Goal: Check status: Check status

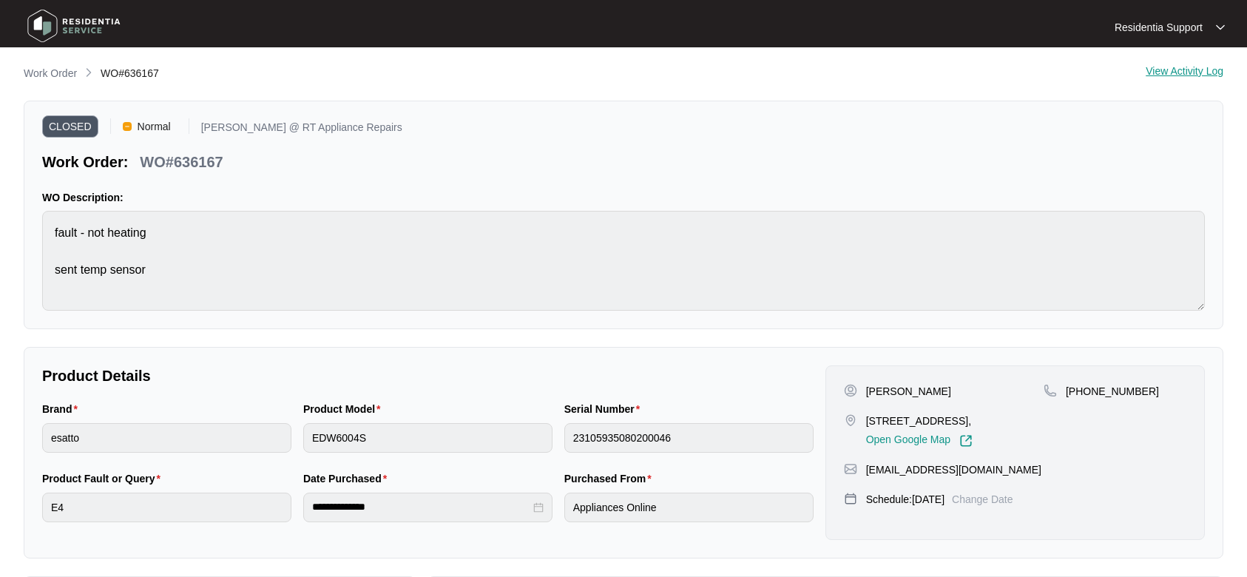
scroll to position [65, 0]
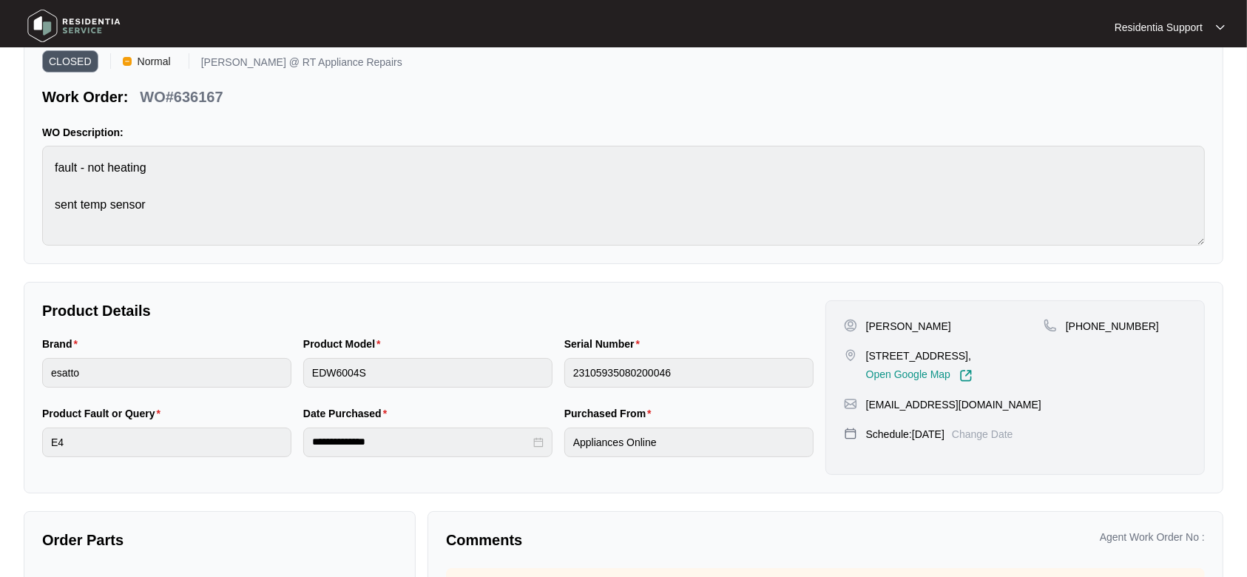
click at [71, 25] on img at bounding box center [74, 26] width 104 height 44
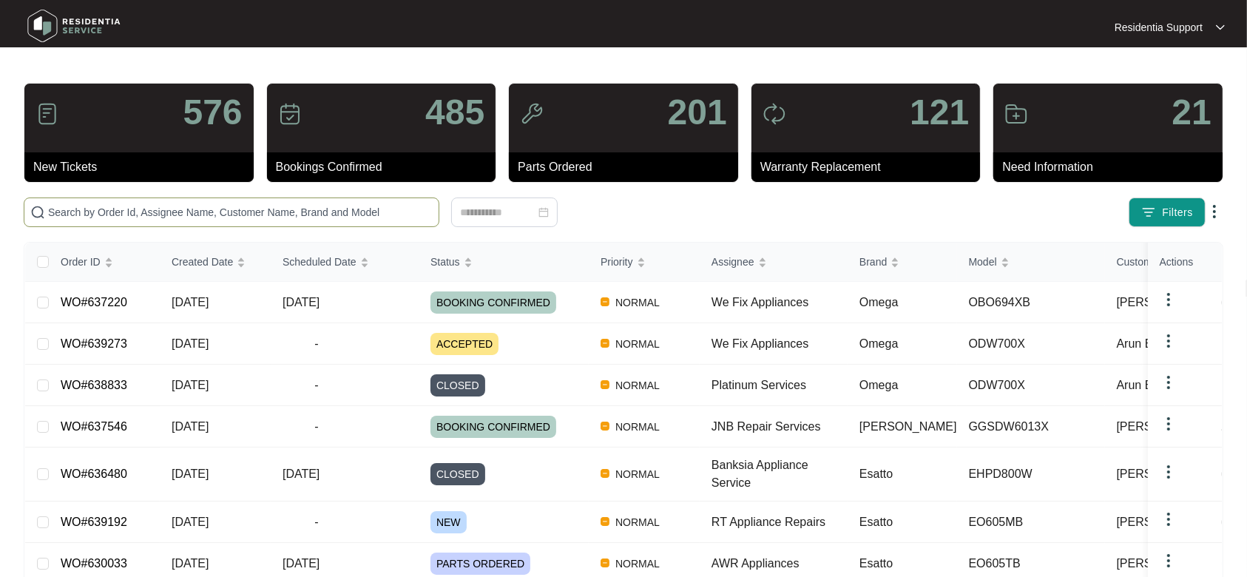
click at [206, 198] on span at bounding box center [232, 212] width 416 height 30
click at [198, 209] on input "text" at bounding box center [240, 212] width 385 height 16
paste input "619199"
type input "619199"
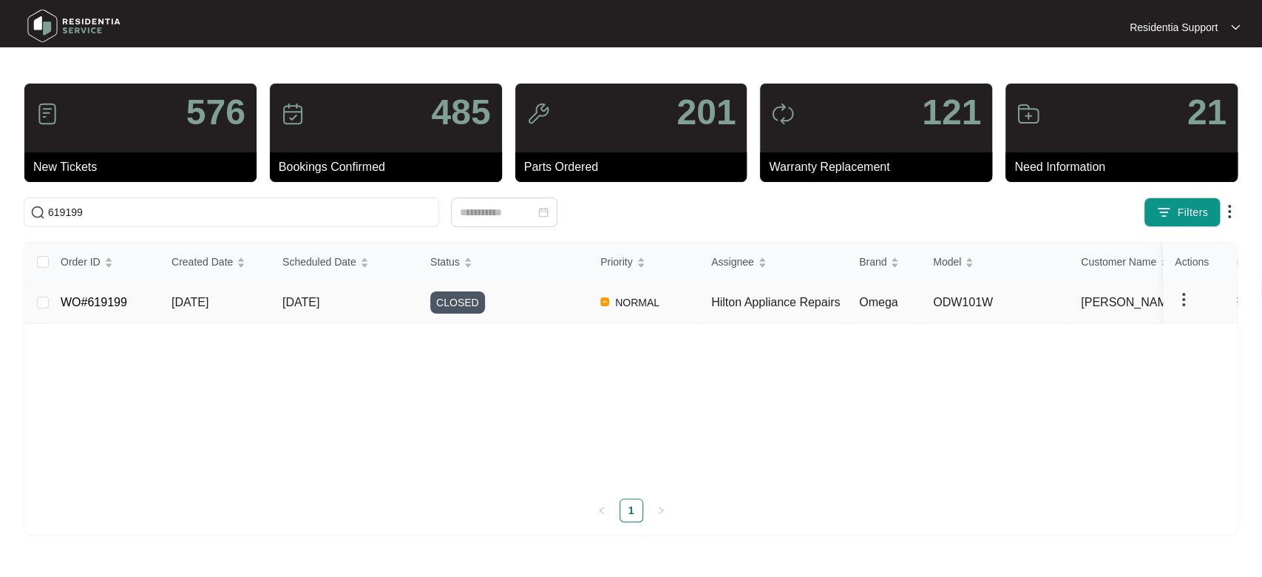
click at [302, 302] on span "[DATE]" at bounding box center [300, 302] width 37 height 13
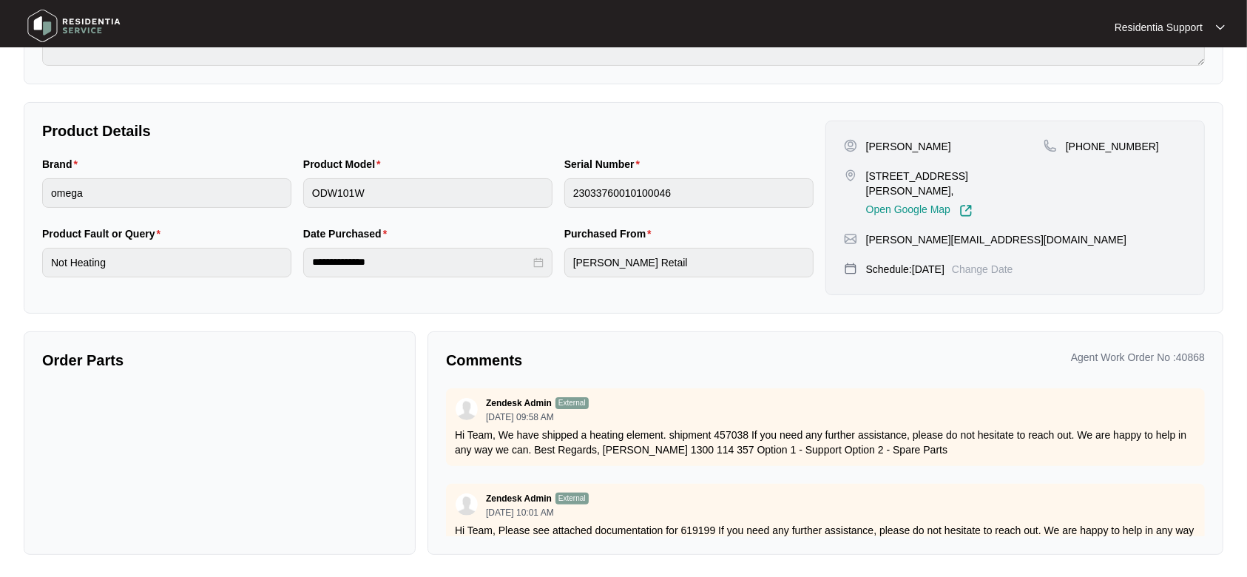
scroll to position [994, 0]
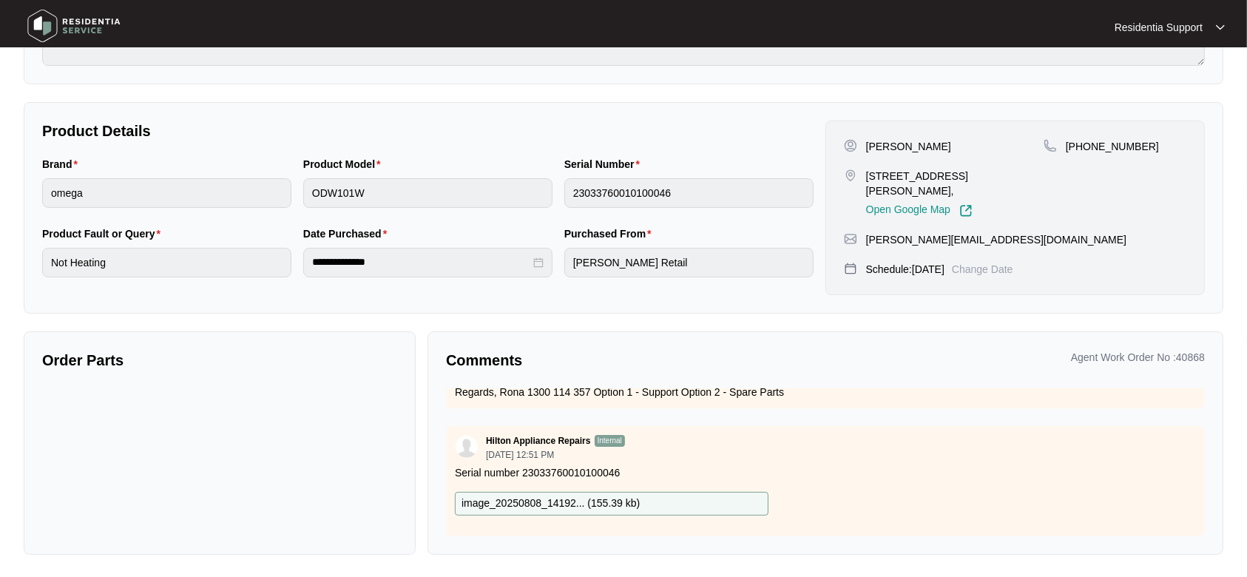
click at [70, 32] on img at bounding box center [74, 26] width 104 height 44
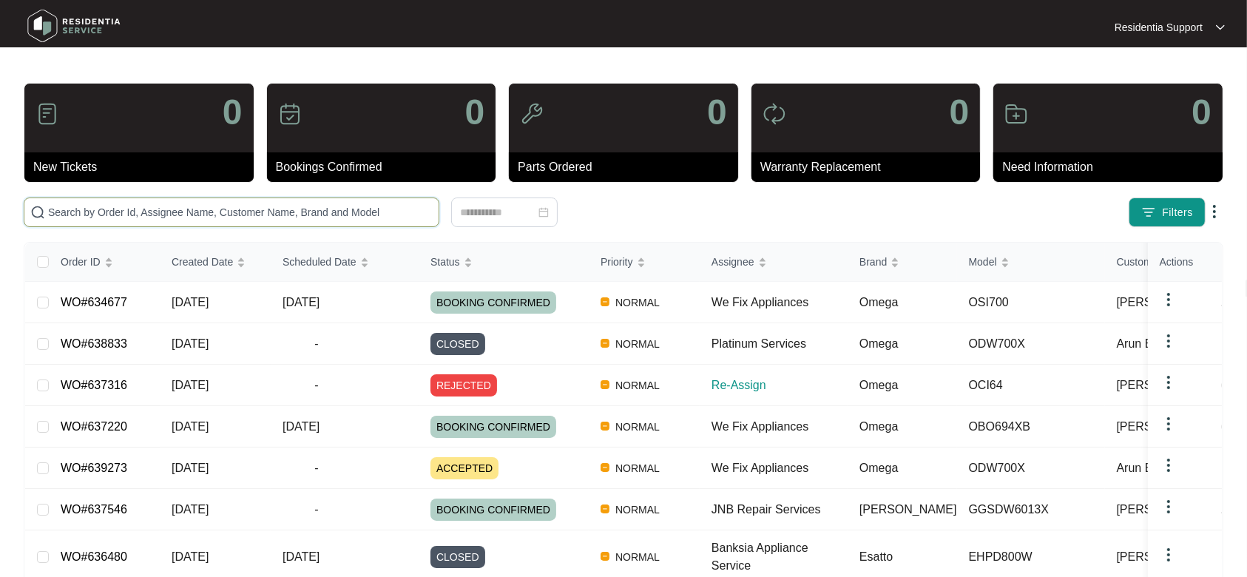
click at [228, 215] on input "text" at bounding box center [240, 212] width 385 height 16
paste input "619058"
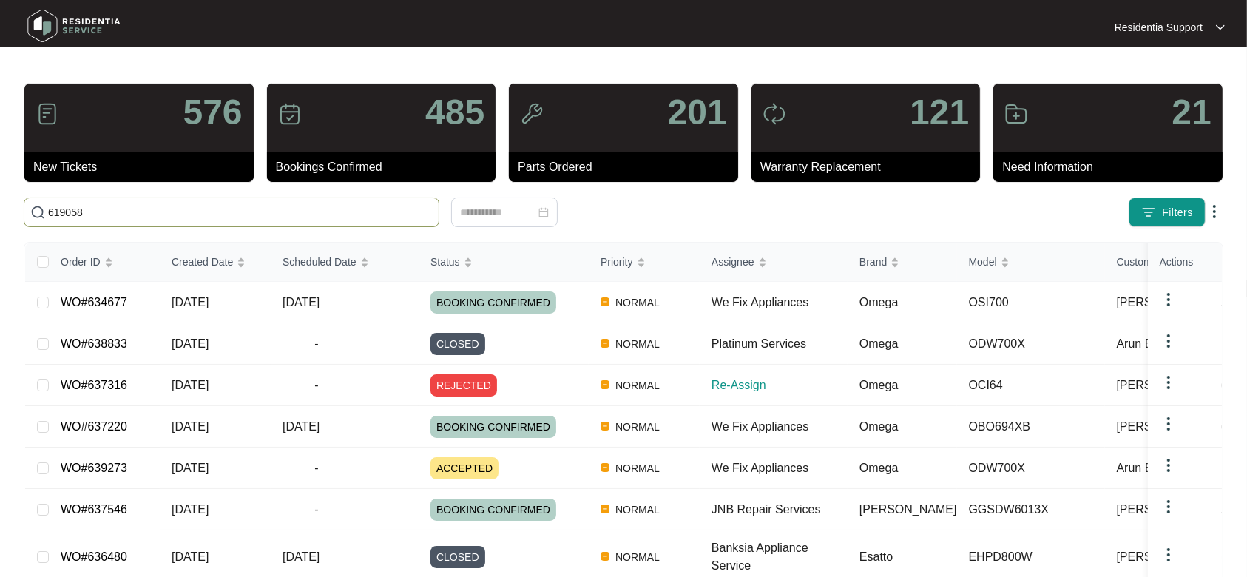
type input "619058"
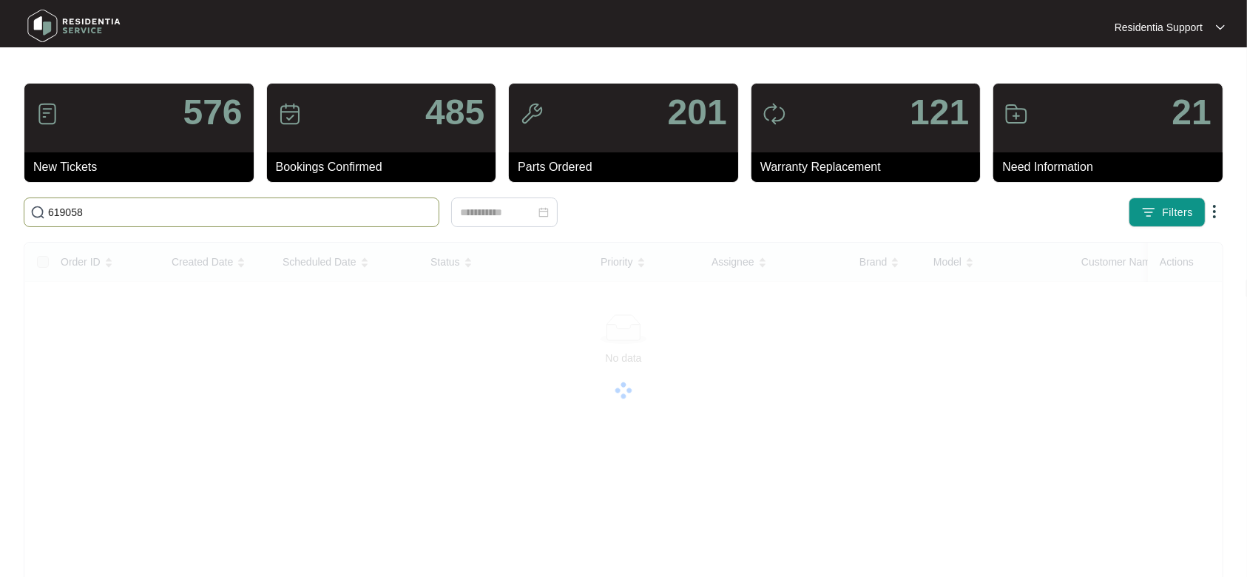
click at [220, 208] on input "619058" at bounding box center [240, 212] width 385 height 16
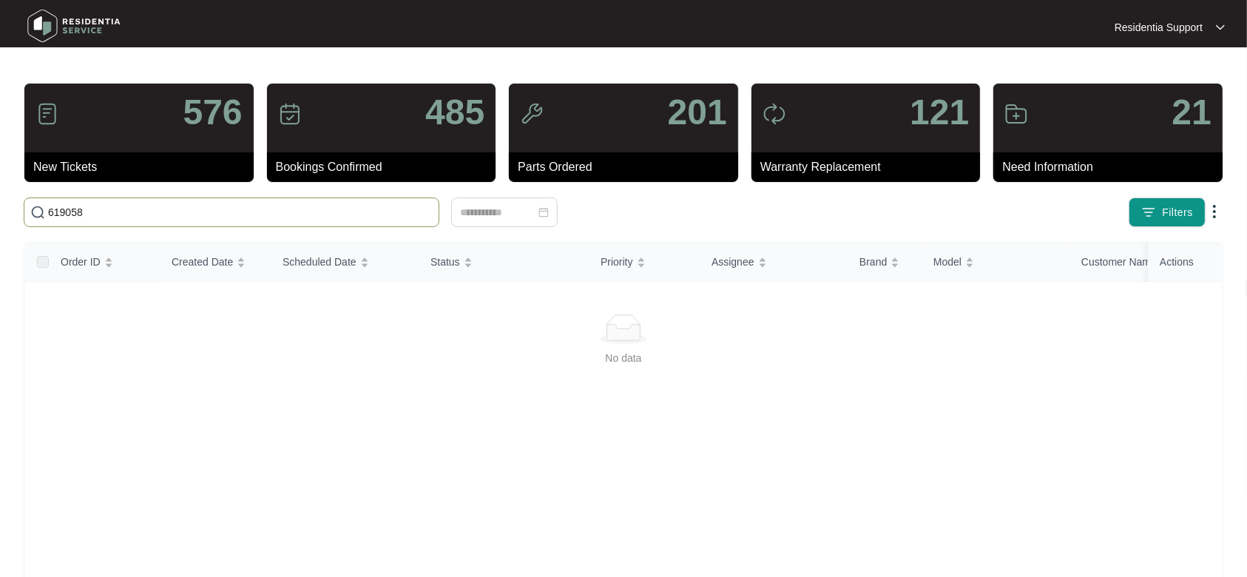
click at [220, 208] on input "619058" at bounding box center [240, 212] width 385 height 16
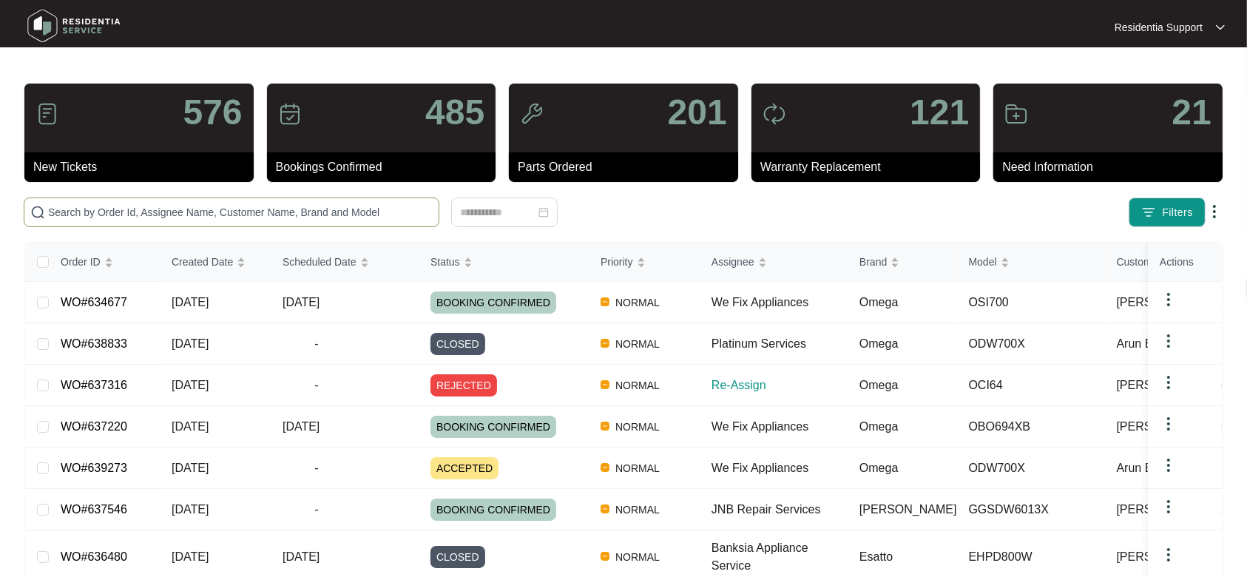
paste input "619058"
type input "619058"
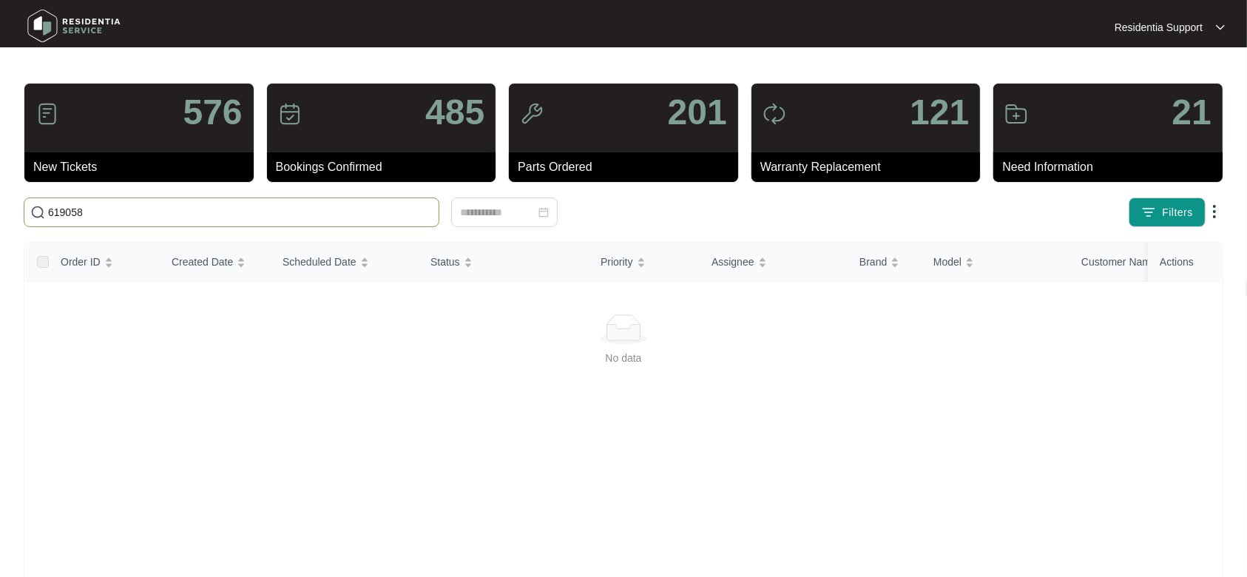
click at [328, 214] on input "619058" at bounding box center [240, 212] width 385 height 16
paste input "637053"
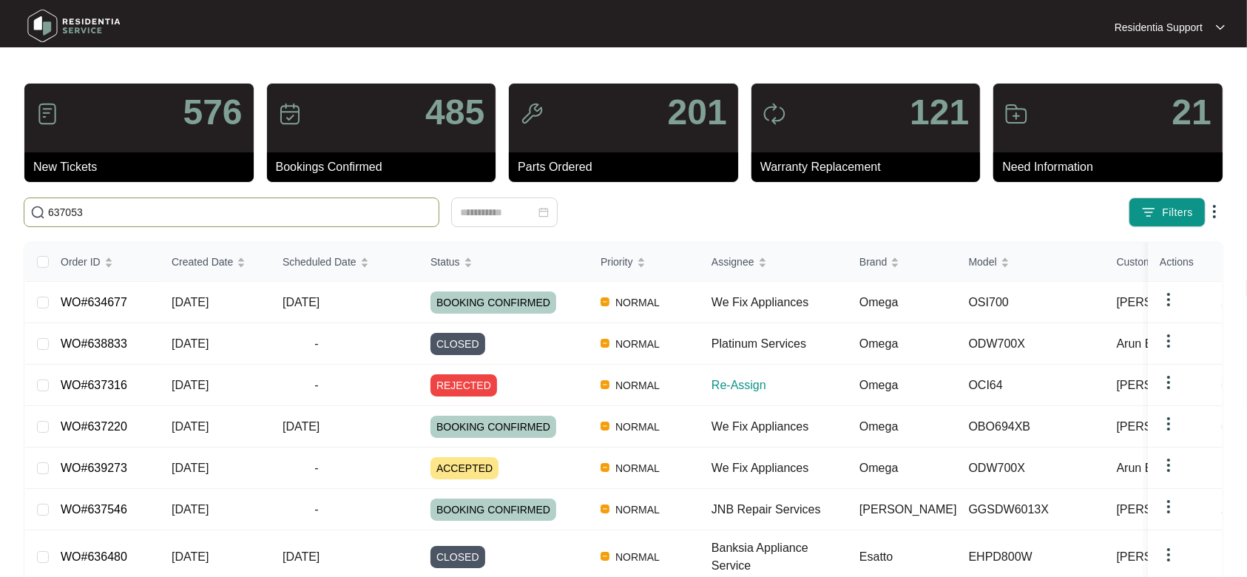
type input "637053"
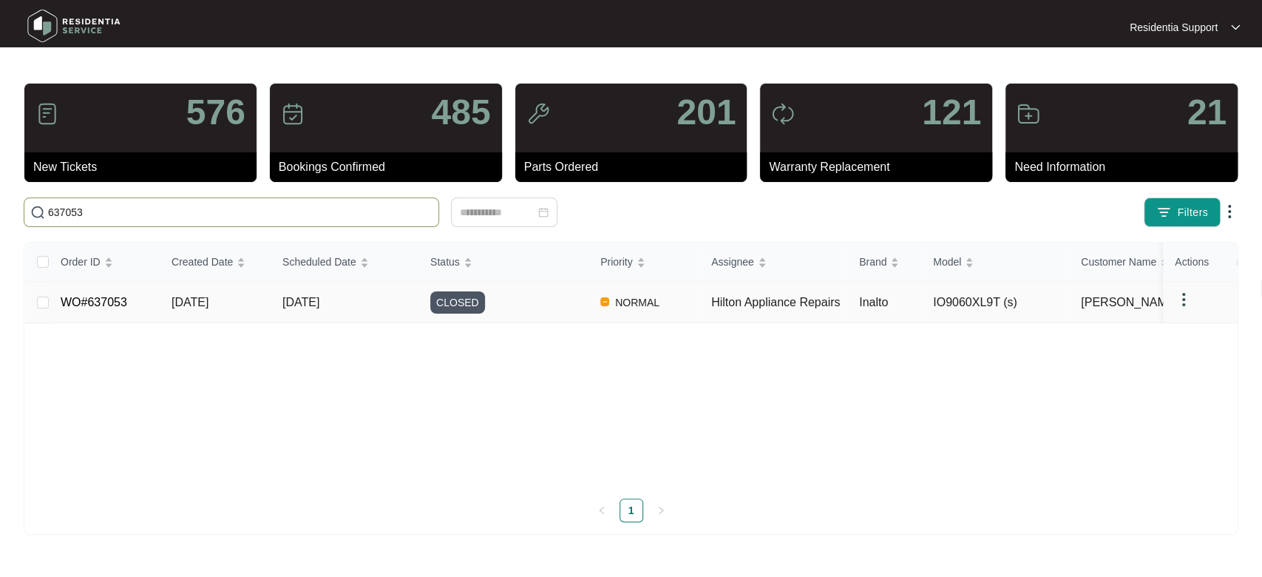
click at [395, 313] on td "[DATE]" at bounding box center [345, 302] width 148 height 41
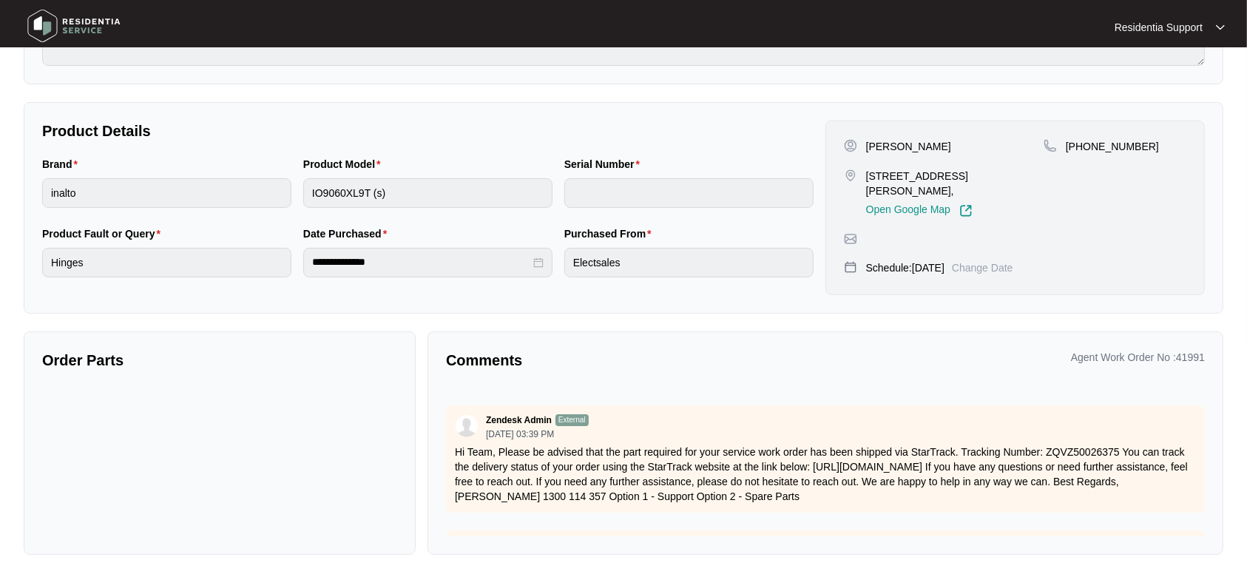
scroll to position [199, 0]
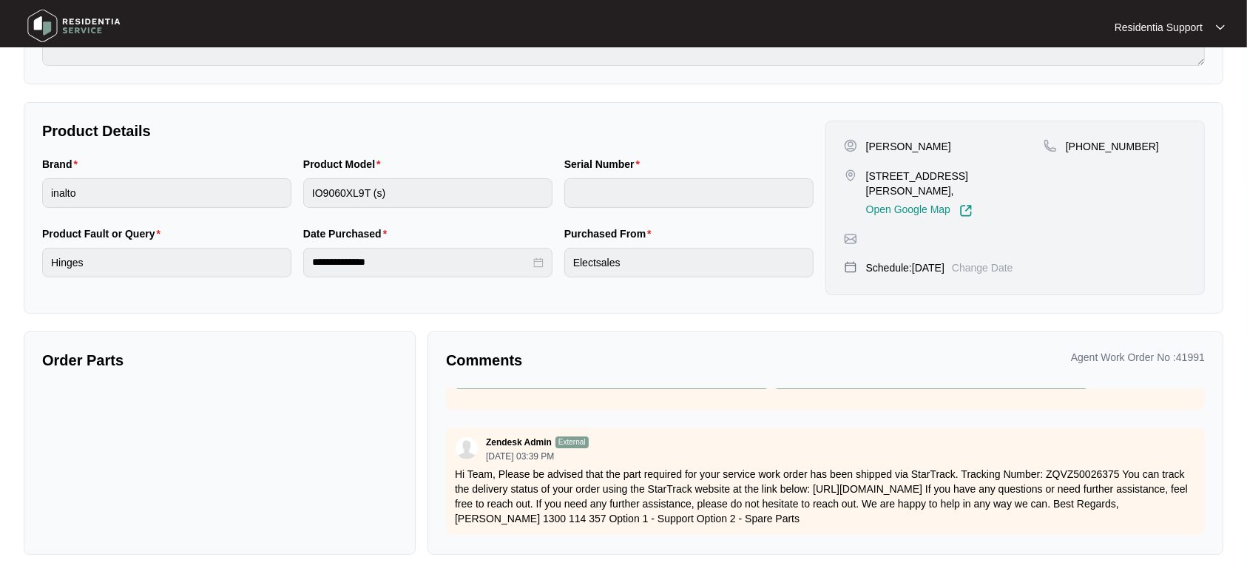
click at [88, 35] on img at bounding box center [74, 26] width 104 height 44
